Goal: Task Accomplishment & Management: Manage account settings

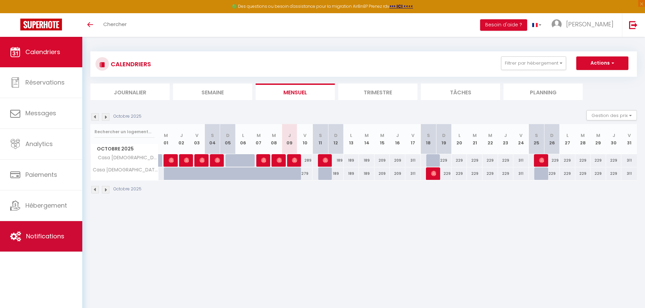
click at [50, 234] on span "Notifications" at bounding box center [45, 236] width 38 height 8
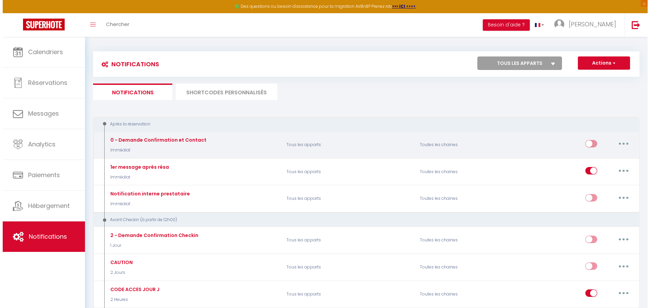
scroll to position [68, 0]
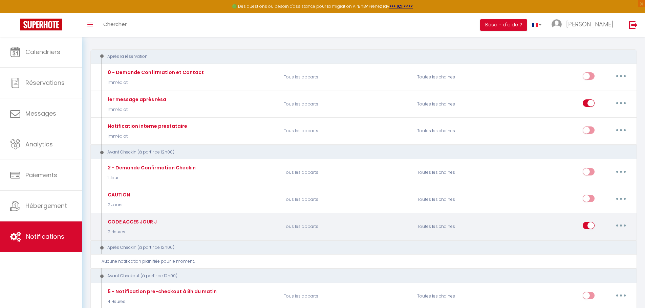
click at [619, 225] on button "button" at bounding box center [620, 225] width 19 height 11
click at [602, 241] on link "Editer" at bounding box center [603, 242] width 50 height 12
type input "CODE ACCES JOUR J"
select select "2 Heures"
select select "if_booking_is_paid"
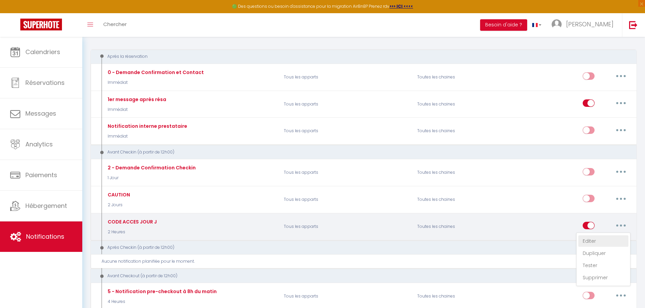
checkbox input "true"
checkbox input "false"
checkbox input "true"
radio input "true"
type input "CODE ACCES"
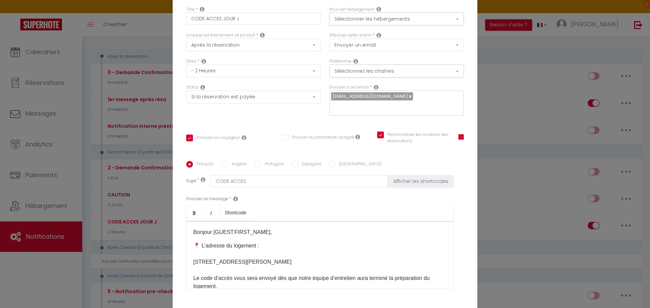
scroll to position [0, 0]
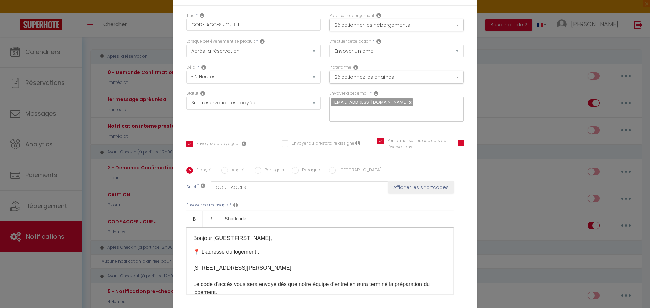
click at [498, 145] on div "Modifier la notification × Titre * CODE ACCES JOUR J Pour cet hébergement Sélec…" at bounding box center [325, 154] width 650 height 308
click at [490, 174] on div "Modifier la notification × Titre * CODE ACCES JOUR J Pour cet hébergement Sélec…" at bounding box center [325, 154] width 650 height 308
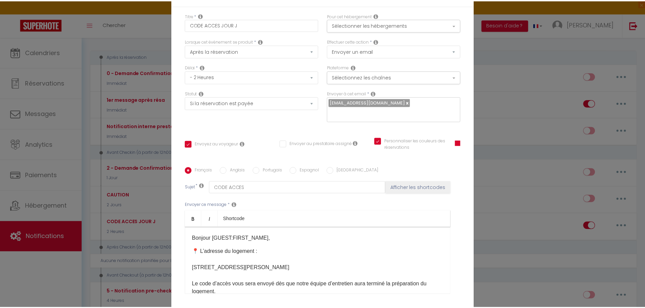
scroll to position [54, 0]
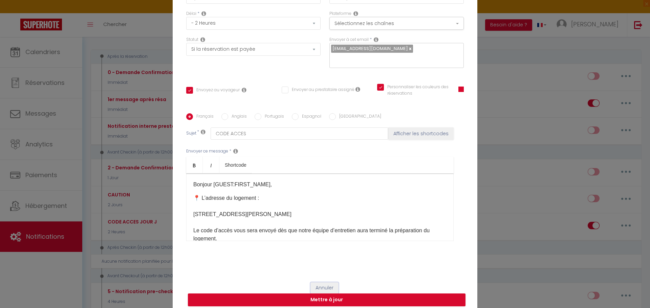
click at [320, 283] on button "Annuler" at bounding box center [324, 289] width 28 height 12
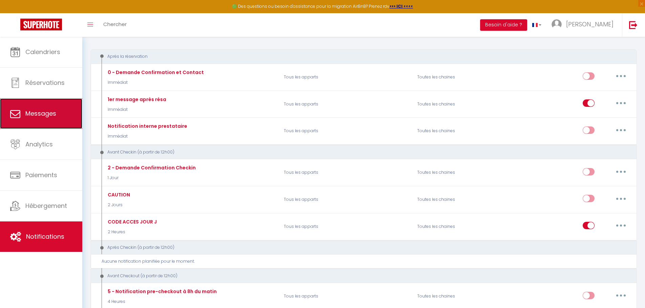
click at [40, 126] on link "Messages" at bounding box center [41, 113] width 82 height 30
select select "message"
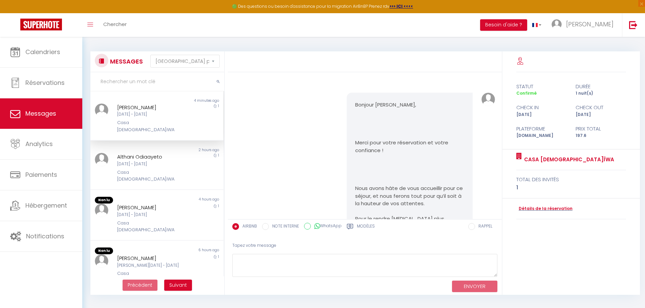
scroll to position [351, 0]
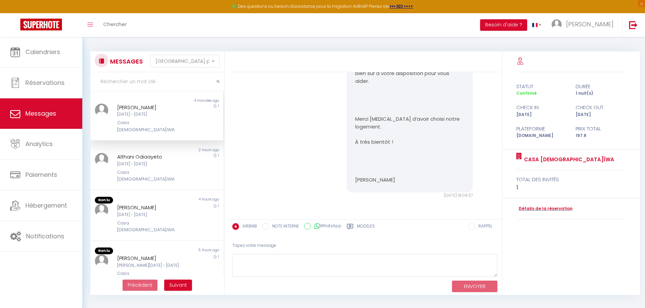
click at [169, 111] on div "[PERSON_NAME]" at bounding box center [151, 108] width 69 height 8
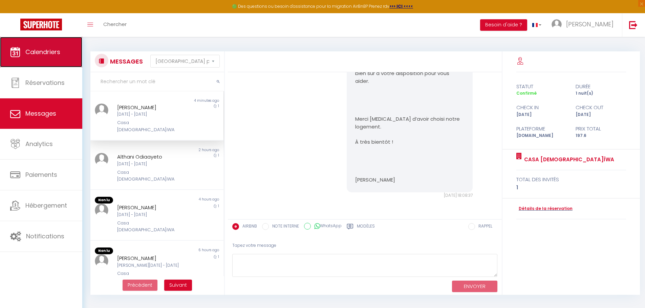
click at [58, 53] on span "Calendriers" at bounding box center [42, 52] width 35 height 8
